Goal: Task Accomplishment & Management: Use online tool/utility

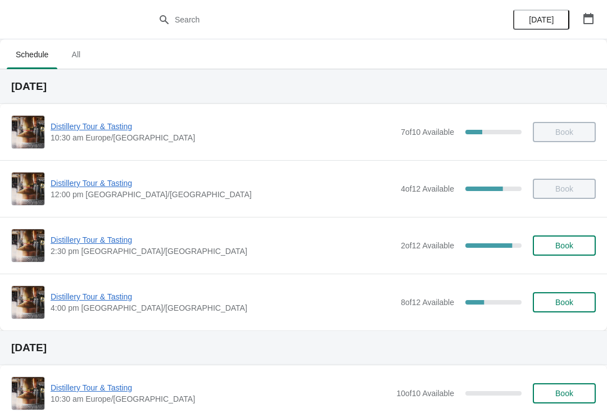
click at [563, 304] on span "Book" at bounding box center [564, 302] width 18 height 9
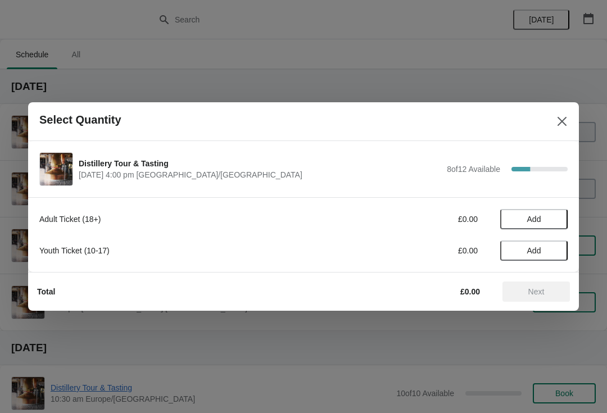
click at [537, 220] on span "Add" at bounding box center [534, 219] width 14 height 9
click at [556, 216] on icon at bounding box center [553, 220] width 12 height 12
click at [544, 290] on span "Next" at bounding box center [536, 291] width 16 height 9
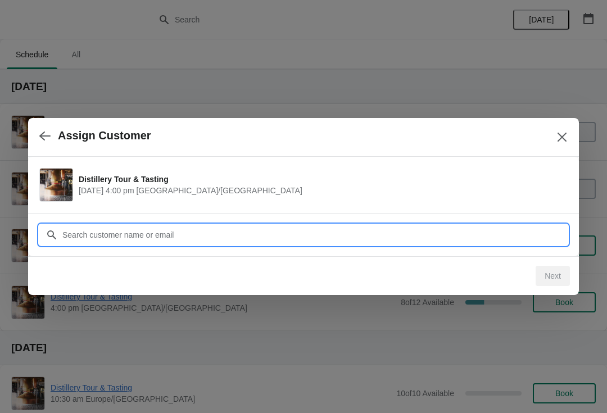
click at [390, 231] on input "Customer" at bounding box center [315, 235] width 506 height 20
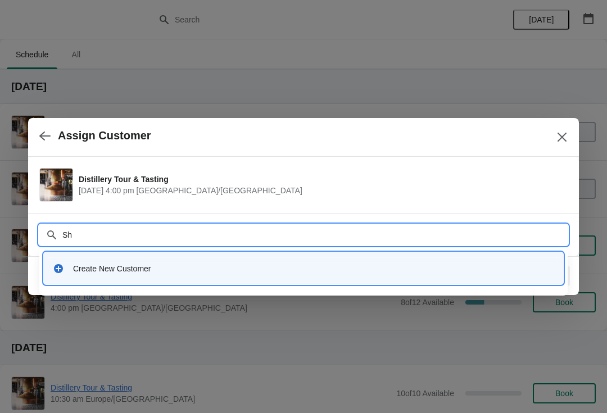
type input "S"
click at [74, 261] on div "Create New Customer" at bounding box center [303, 268] width 510 height 23
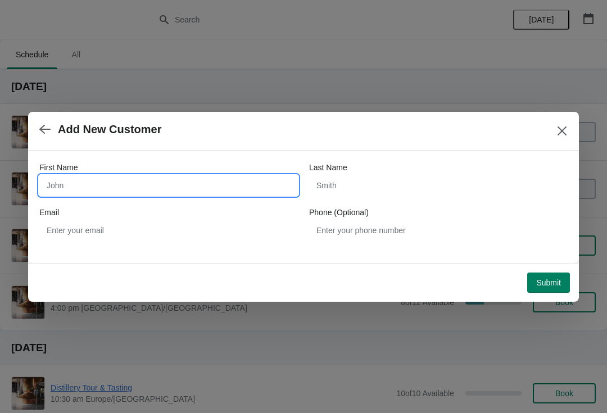
click at [75, 187] on input "First Name" at bounding box center [168, 185] width 259 height 20
type input "Yida"
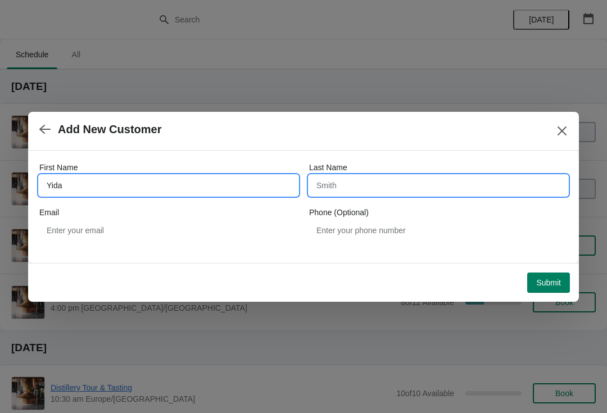
click at [374, 184] on input "Last Name" at bounding box center [438, 185] width 259 height 20
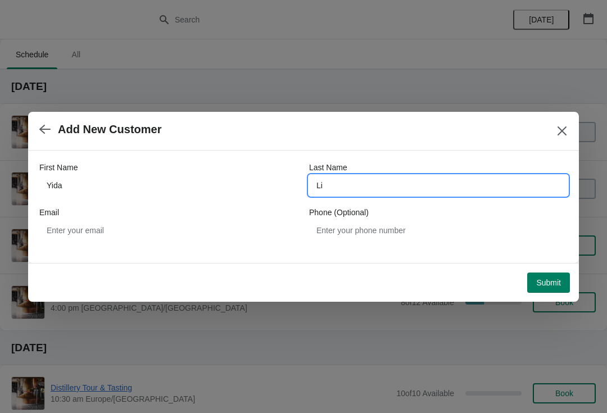
type input "Li"
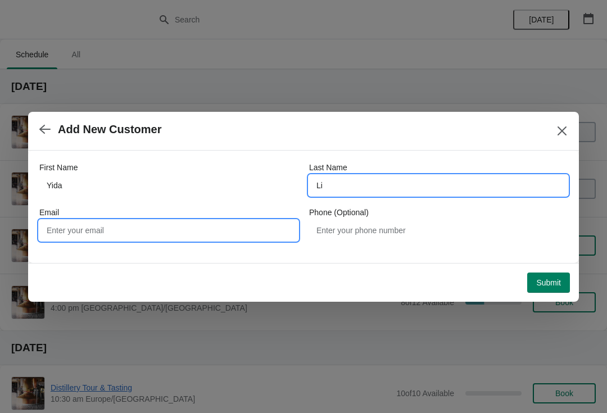
click at [138, 229] on input "Email" at bounding box center [168, 230] width 259 height 20
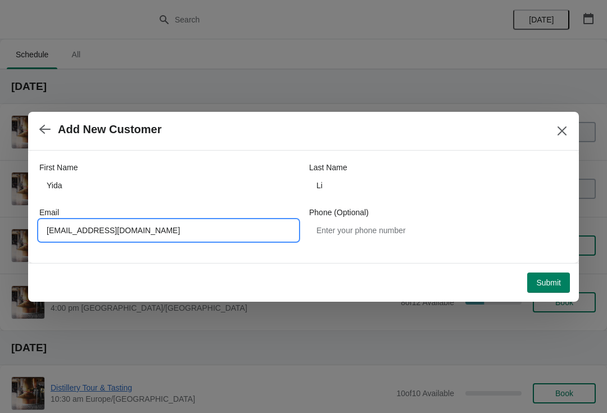
type input "44437121@qq.com"
click at [561, 280] on button "Submit" at bounding box center [548, 283] width 43 height 20
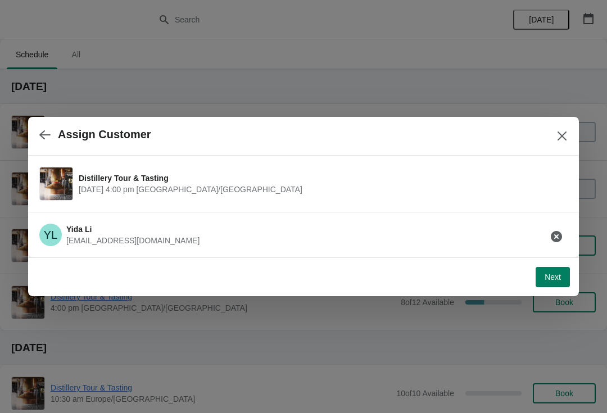
click at [550, 273] on span "Next" at bounding box center [553, 277] width 16 height 9
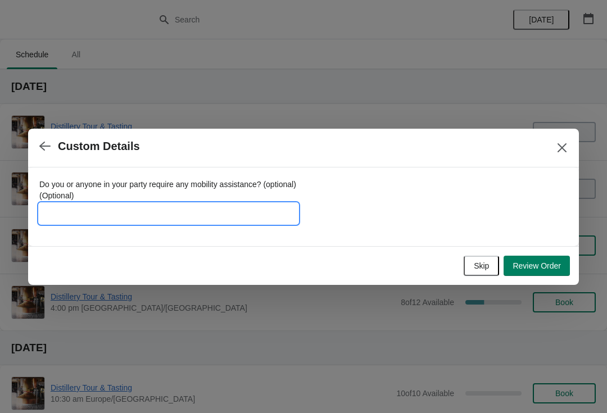
click at [259, 213] on input "Do you or anyone in your party require any mobility assistance? (optional) (Opt…" at bounding box center [168, 213] width 259 height 20
click at [539, 264] on span "Review Order" at bounding box center [537, 265] width 48 height 9
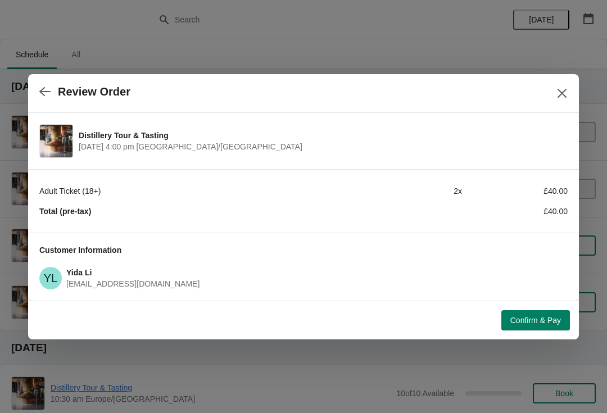
click at [539, 318] on span "Confirm & Pay" at bounding box center [535, 320] width 51 height 9
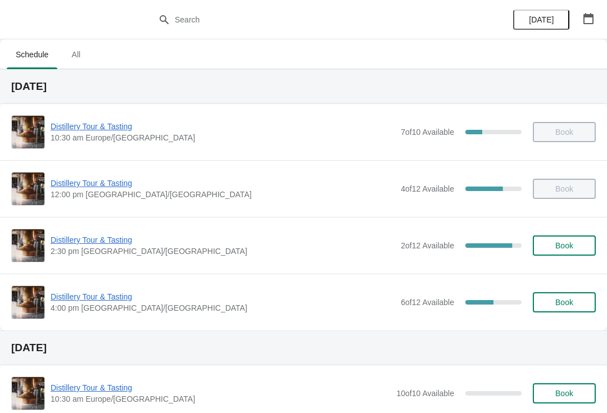
click at [115, 299] on span "Distillery Tour & Tasting" at bounding box center [223, 296] width 344 height 11
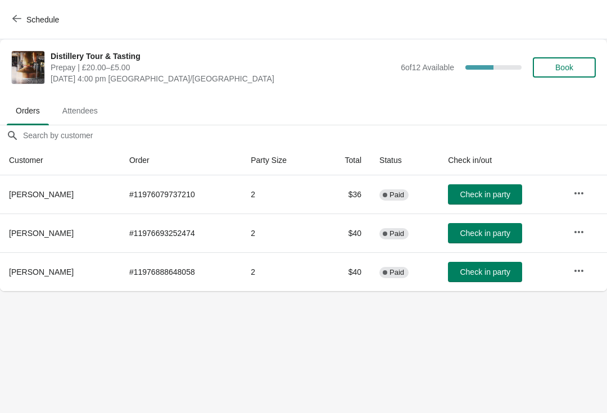
click at [486, 275] on span "Check in party" at bounding box center [485, 271] width 50 height 9
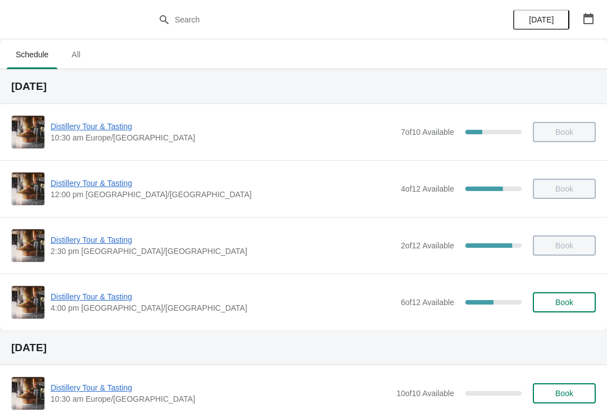
click at [94, 292] on span "Distillery Tour & Tasting" at bounding box center [223, 296] width 344 height 11
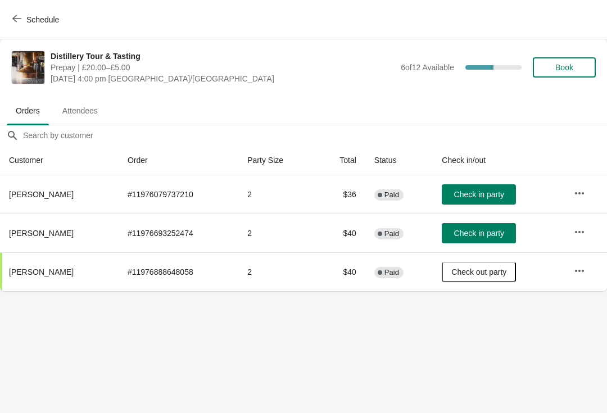
click at [478, 194] on span "Check in party" at bounding box center [479, 194] width 50 height 9
click at [16, 18] on icon "button" at bounding box center [16, 18] width 9 height 9
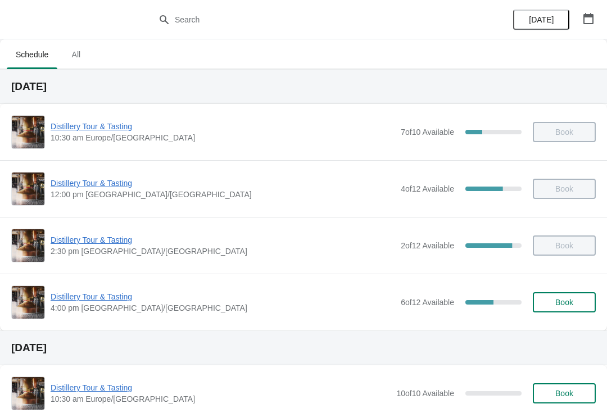
click at [96, 294] on span "Distillery Tour & Tasting" at bounding box center [223, 296] width 344 height 11
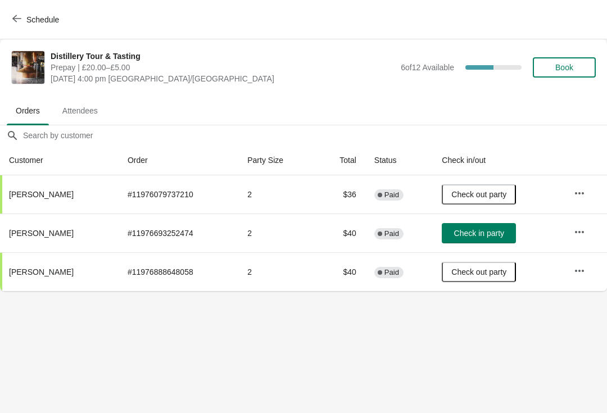
click at [482, 230] on span "Check in party" at bounding box center [479, 233] width 50 height 9
